Goal: Information Seeking & Learning: Learn about a topic

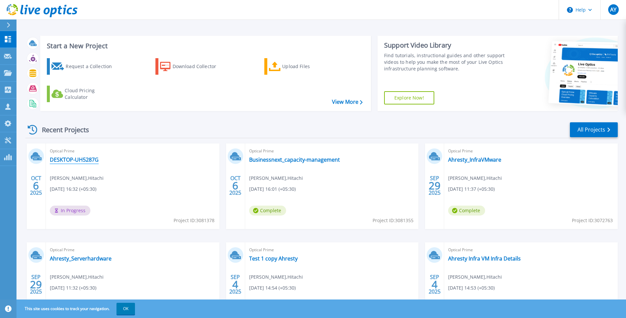
click at [84, 158] on link "DESKTOP-UH5287G" at bounding box center [74, 159] width 49 height 7
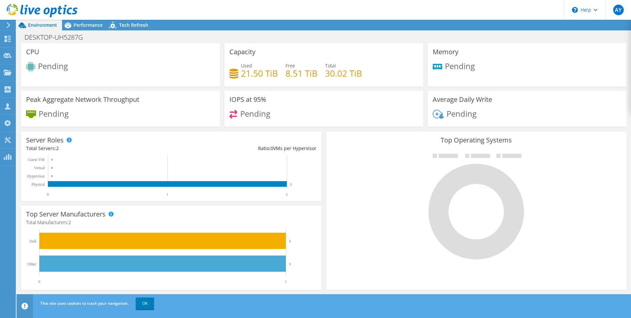
scroll to position [146, 0]
click at [32, 33] on div "Dashboard" at bounding box center [31, 39] width 31 height 17
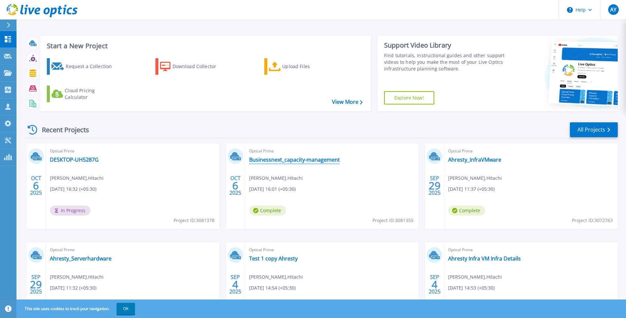
click at [311, 161] on link "Businessnext_capacity-management" at bounding box center [294, 159] width 91 height 7
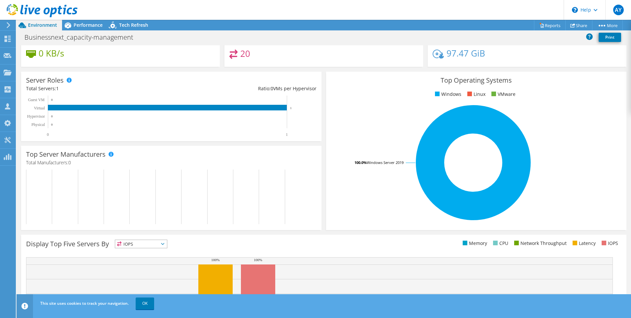
scroll to position [123, 0]
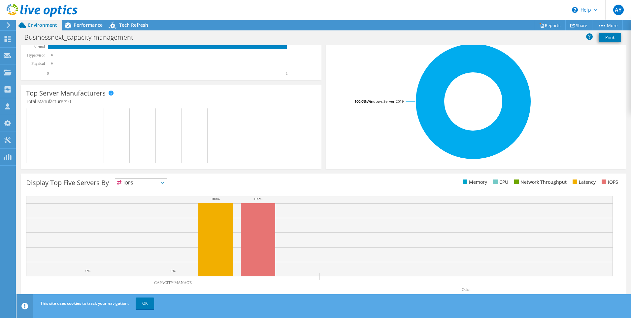
click at [151, 186] on span "IOPS" at bounding box center [141, 183] width 52 height 8
click at [151, 197] on li "Memory" at bounding box center [141, 200] width 52 height 9
click at [154, 183] on span "Memory" at bounding box center [137, 183] width 44 height 8
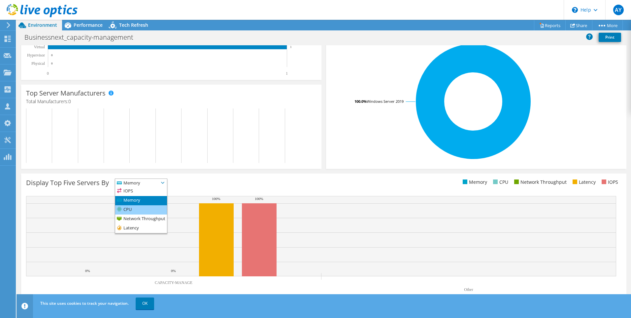
click at [154, 207] on li "CPU" at bounding box center [141, 209] width 52 height 9
click at [155, 188] on div "Display Top Five Servers By CPU IOPS" at bounding box center [175, 183] width 298 height 11
click at [155, 186] on span "CPU" at bounding box center [137, 183] width 44 height 8
click at [153, 216] on li "Network Throughput" at bounding box center [141, 218] width 52 height 9
click at [149, 181] on span "Network Throughput" at bounding box center [144, 183] width 58 height 8
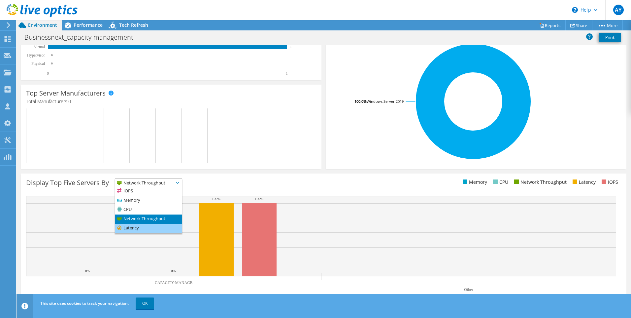
click at [154, 227] on li "Latency" at bounding box center [148, 228] width 67 height 9
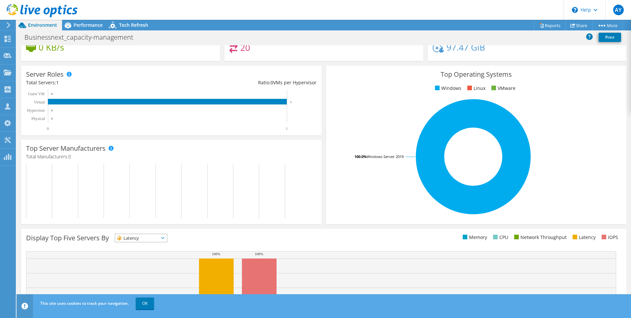
scroll to position [0, 0]
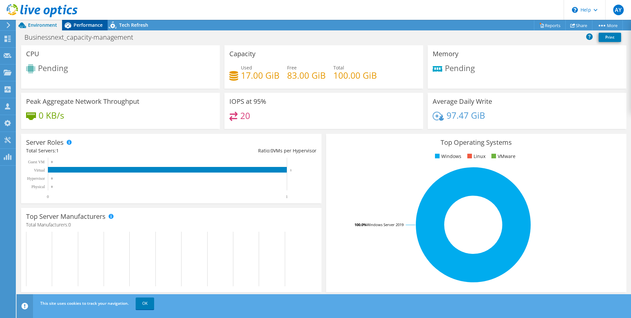
click at [87, 24] on span "Performance" at bounding box center [88, 25] width 29 height 6
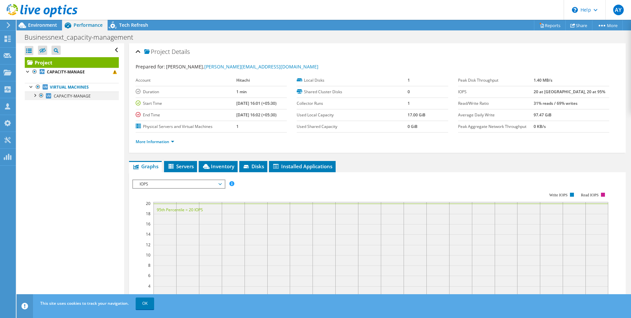
click at [34, 96] on div at bounding box center [34, 94] width 7 height 7
click at [39, 113] on div at bounding box center [38, 112] width 7 height 7
click at [83, 105] on link "0 C:" at bounding box center [72, 104] width 94 height 9
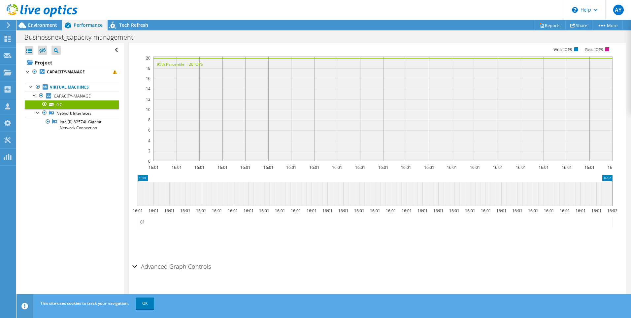
scroll to position [139, 0]
click at [181, 269] on h2 "Advanced Graph Controls" at bounding box center [171, 265] width 79 height 13
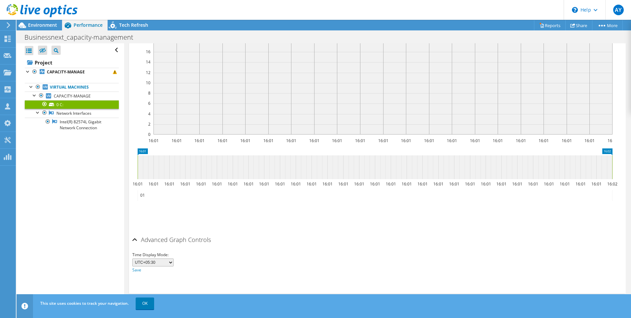
scroll to position [0, 0]
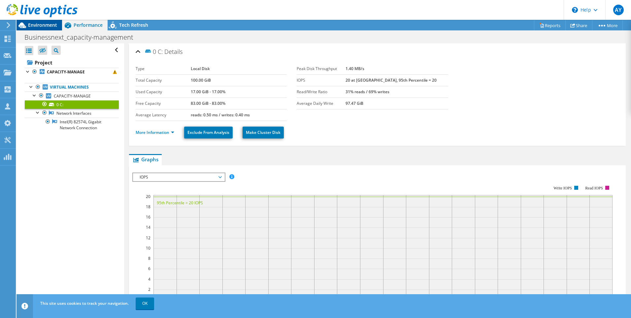
click at [47, 23] on span "Environment" at bounding box center [42, 25] width 29 height 6
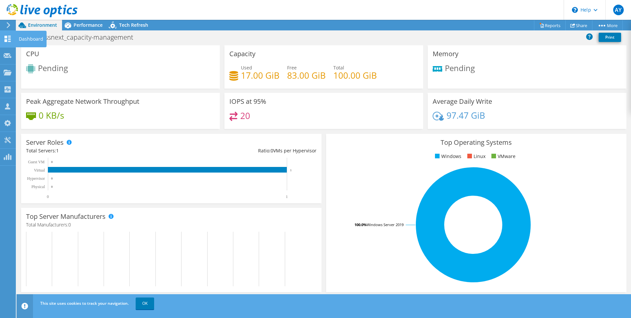
click at [7, 41] on use at bounding box center [8, 39] width 6 height 6
click at [18, 36] on div "Dashboard" at bounding box center [31, 39] width 31 height 17
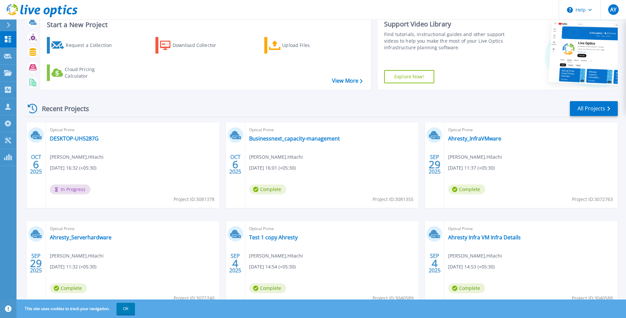
scroll to position [33, 0]
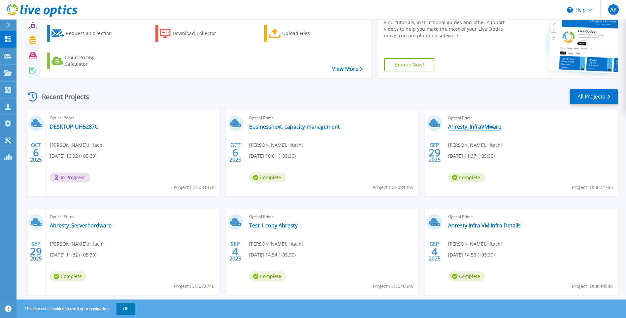
click at [466, 124] on link "Ahresty_InfraVMware" at bounding box center [474, 126] width 53 height 7
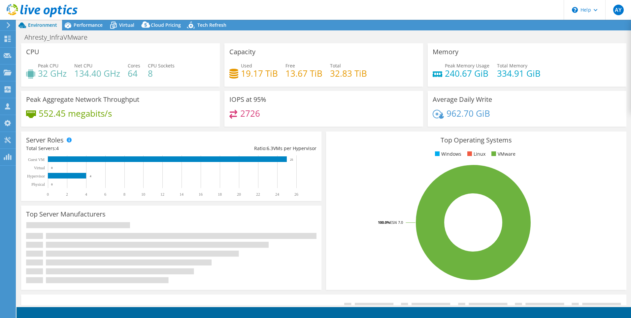
select select "USD"
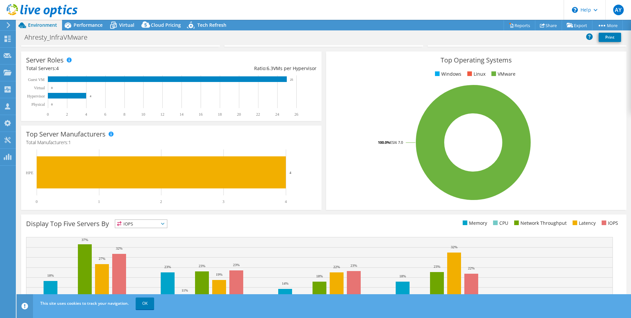
scroll to position [123, 0]
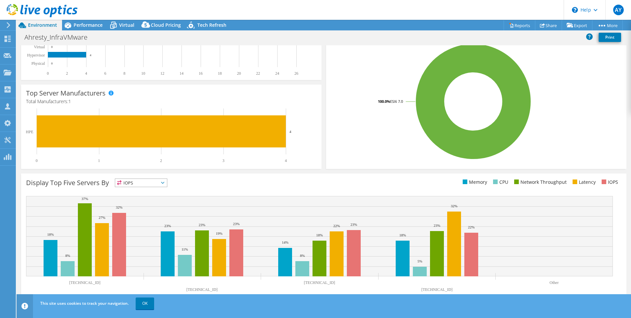
click at [141, 179] on span "IOPS" at bounding box center [141, 183] width 52 height 8
click at [143, 199] on li "Memory" at bounding box center [141, 200] width 52 height 9
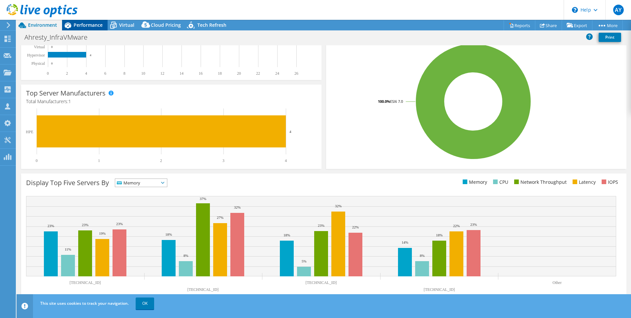
click at [90, 22] on span "Performance" at bounding box center [88, 25] width 29 height 6
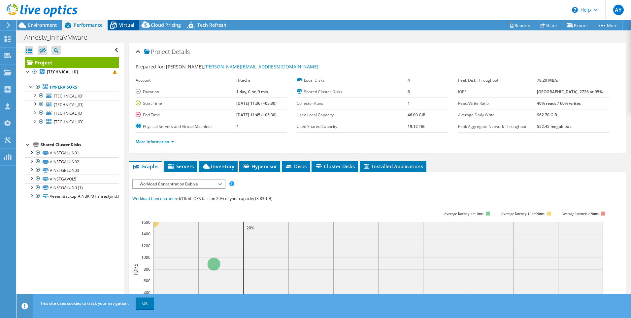
click at [124, 24] on span "Virtual" at bounding box center [126, 25] width 15 height 6
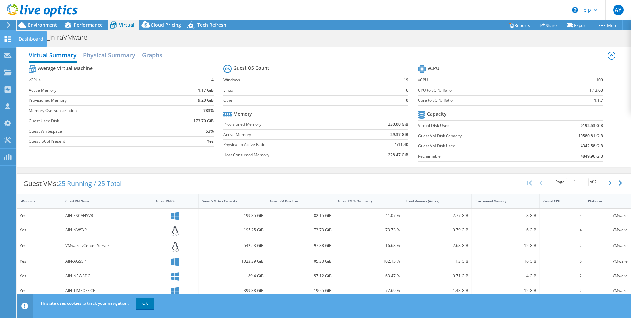
click at [22, 36] on div "Dashboard" at bounding box center [31, 39] width 31 height 17
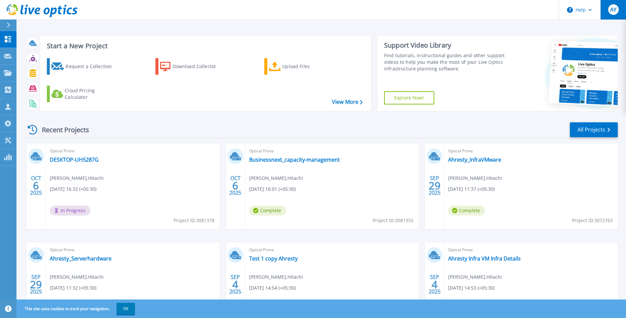
click at [619, 10] on div "AY" at bounding box center [614, 9] width 11 height 11
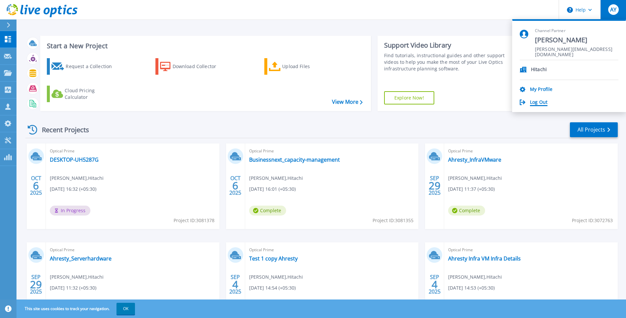
click at [538, 99] on link "Log Out" at bounding box center [539, 102] width 18 height 6
